Goal: Task Accomplishment & Management: Manage account settings

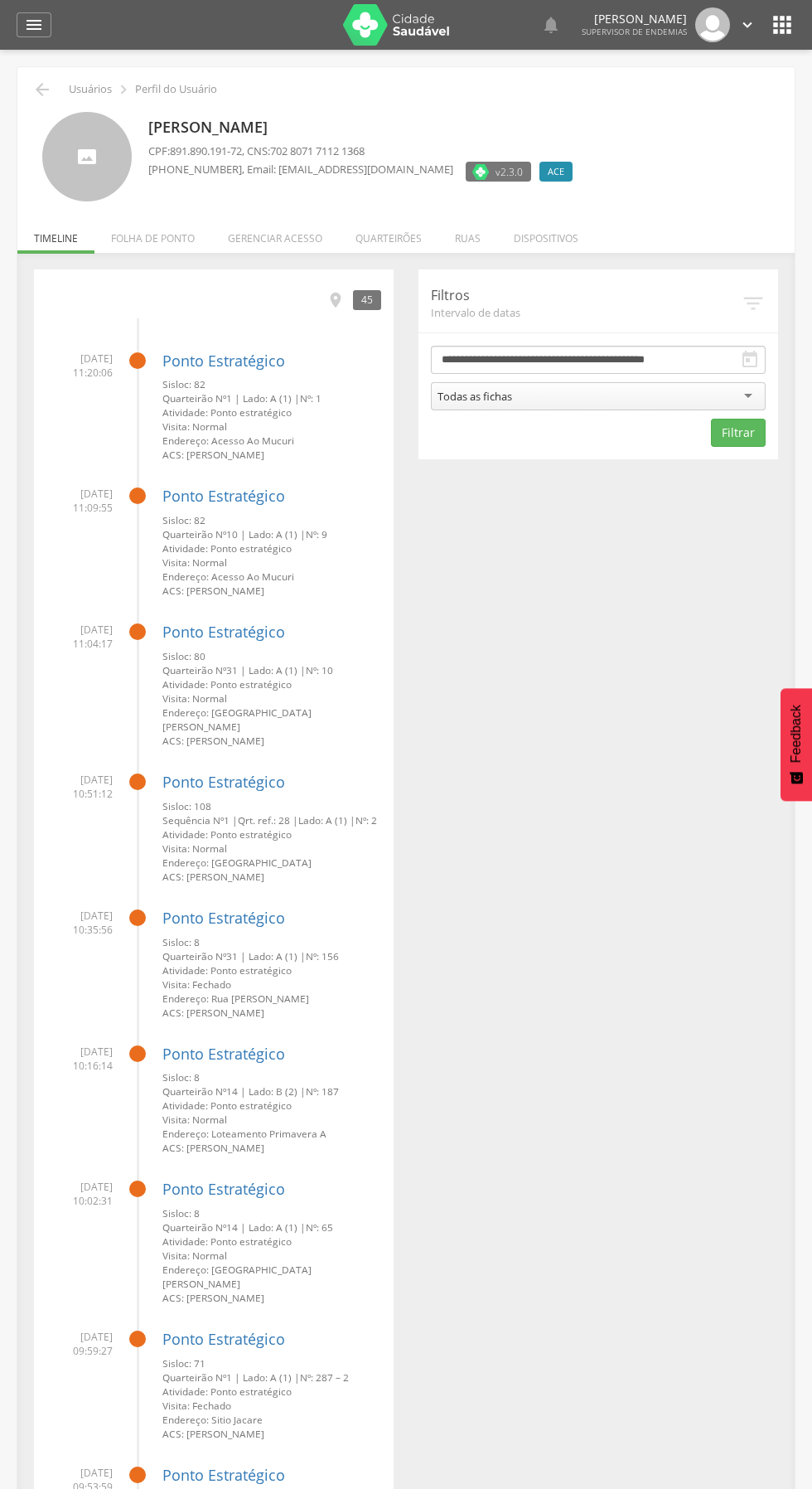
click at [747, 25] on icon "" at bounding box center [747, 24] width 18 height 18
click at [669, 59] on link "Configurações" at bounding box center [690, 59] width 131 height 21
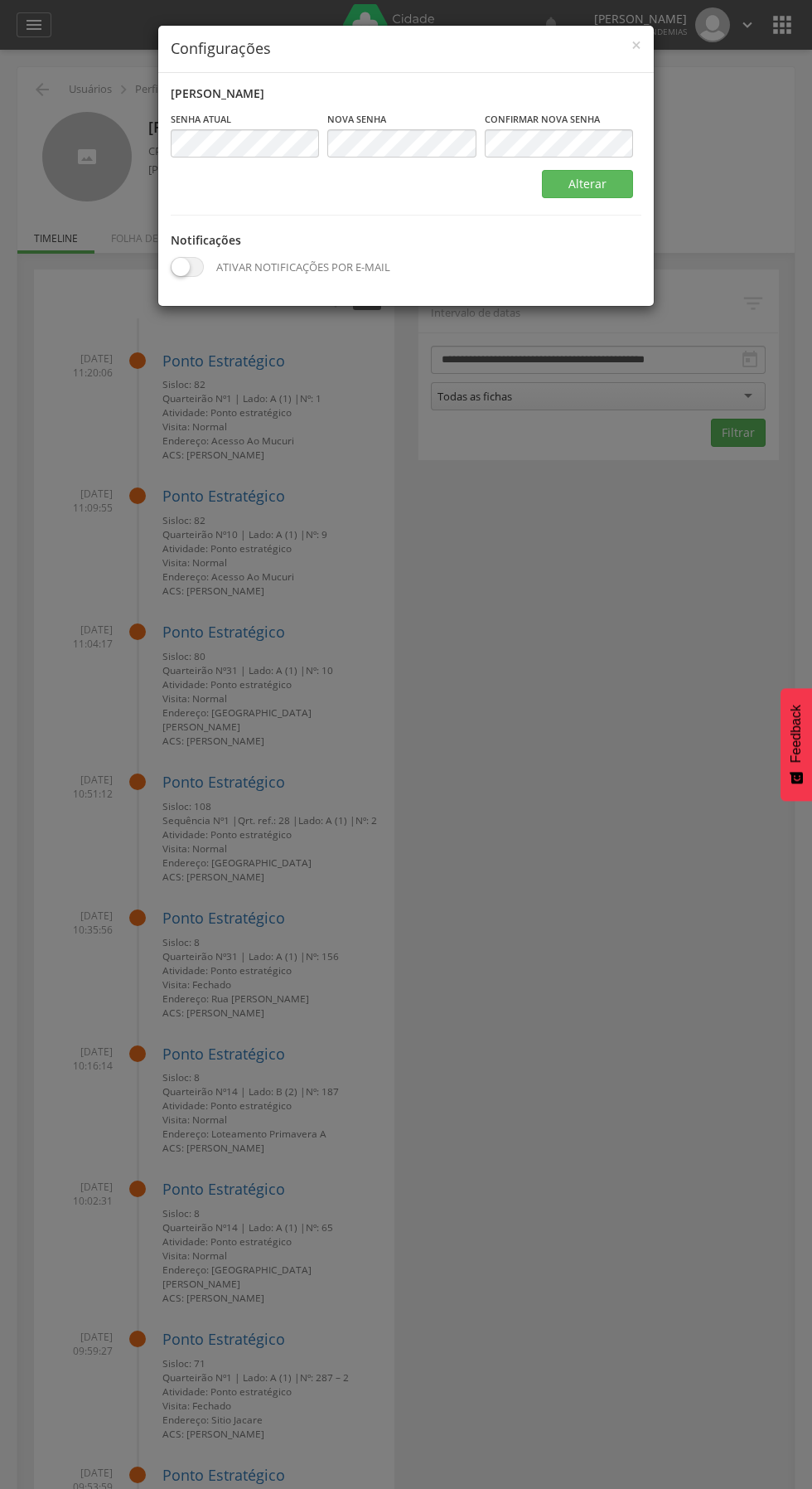
click at [392, 497] on div "× Configurações Alterar senha Senha atual Campo obrigatório [GEOGRAPHIC_DATA] C…" at bounding box center [406, 744] width 812 height 1489
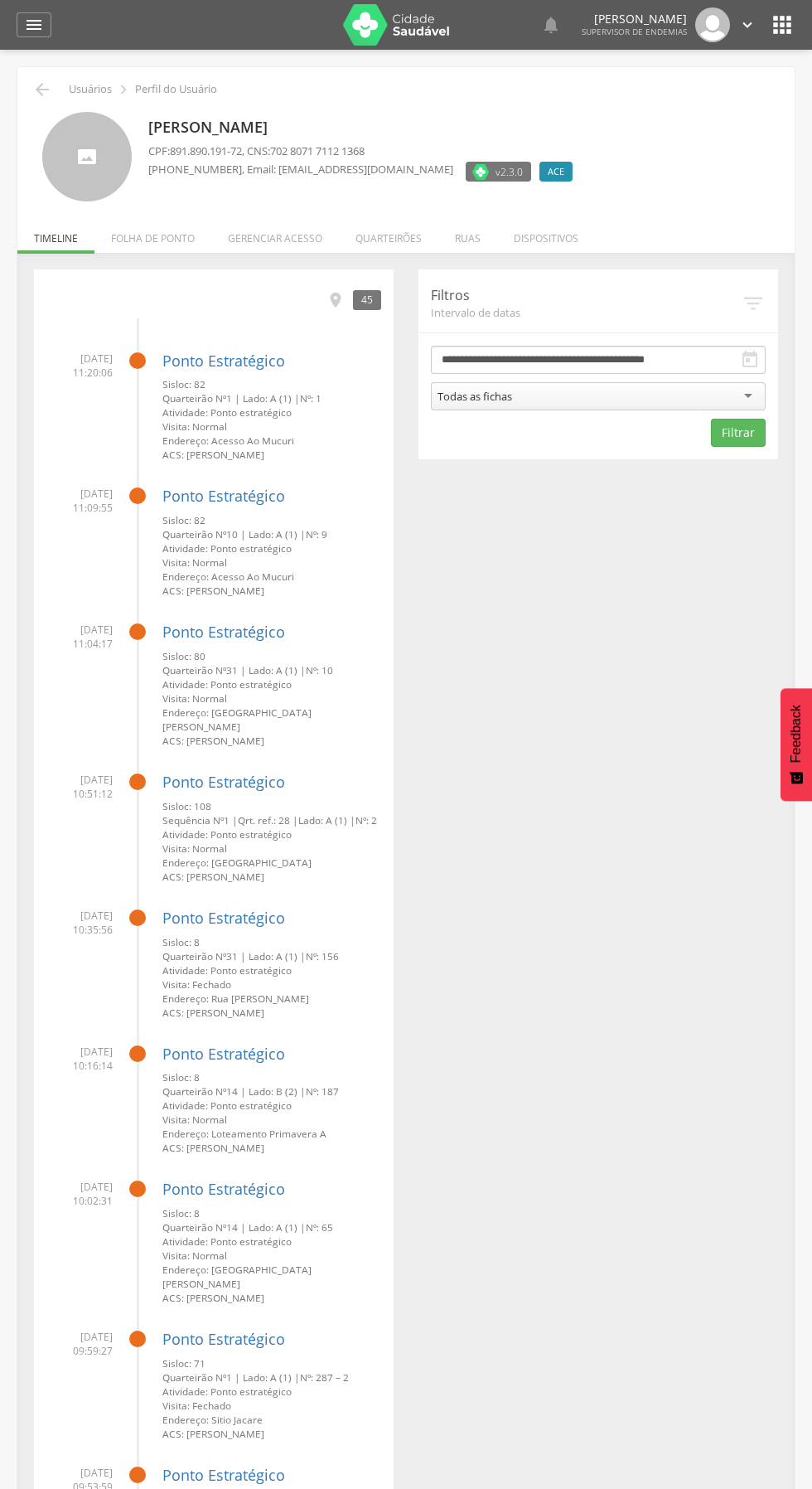
click at [746, 25] on icon "" at bounding box center [747, 24] width 18 height 18
click at [615, 101] on div at bounding box center [406, 744] width 812 height 1489
